Goal: Task Accomplishment & Management: Manage account settings

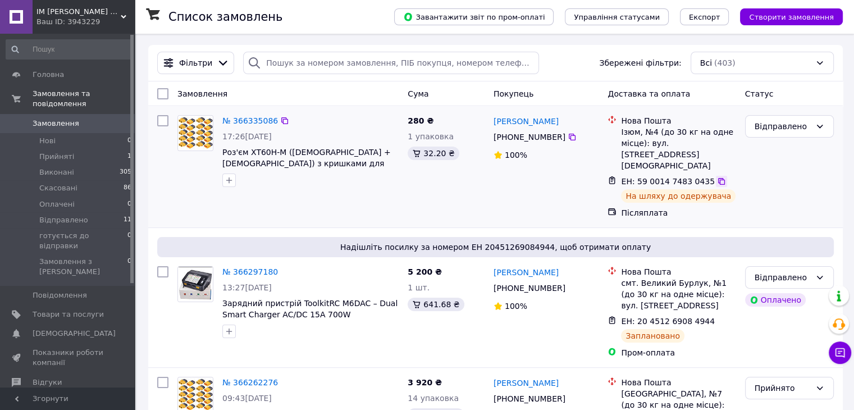
click at [717, 177] on icon at bounding box center [721, 181] width 9 height 9
click at [243, 148] on span "Роз'єм XT60H-M ([DEMOGRAPHIC_DATA] + [DEMOGRAPHIC_DATA]) з кришками для підключ…" at bounding box center [306, 163] width 168 height 31
